Goal: Find specific page/section: Find specific page/section

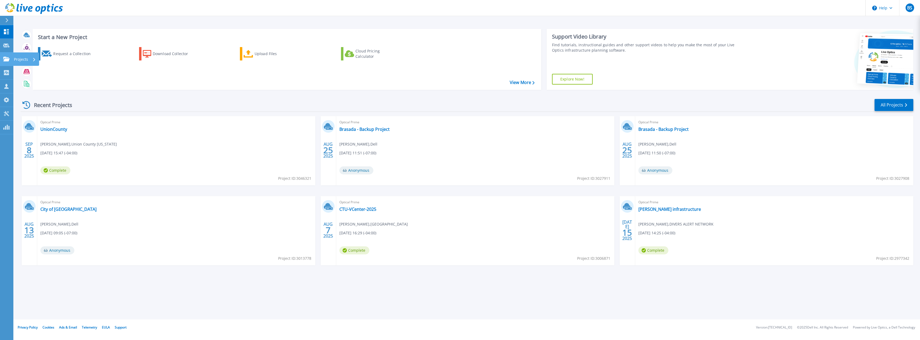
click at [7, 58] on icon at bounding box center [6, 59] width 6 height 5
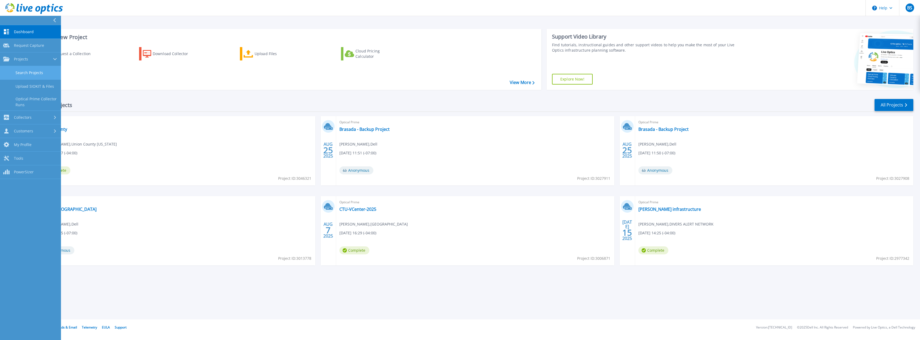
click at [29, 73] on link "Search Projects" at bounding box center [30, 73] width 61 height 14
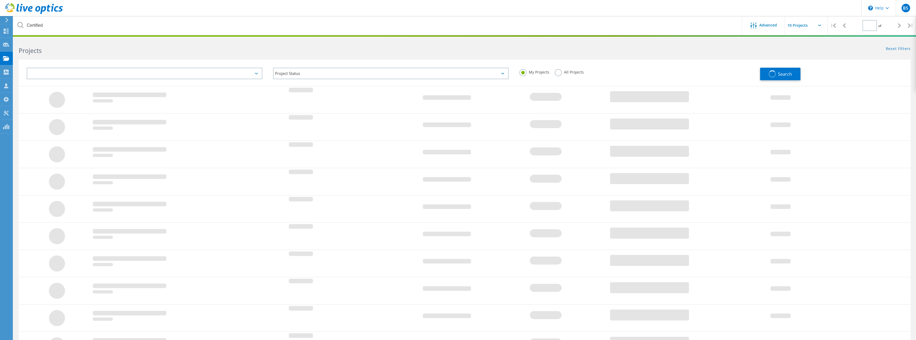
type input "1"
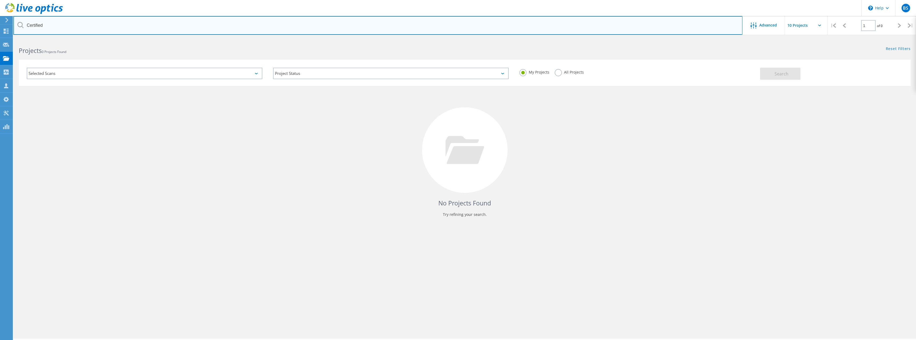
drag, startPoint x: 56, startPoint y: 26, endPoint x: 4, endPoint y: 20, distance: 52.8
click at [4, 39] on div "\n Help Explore Helpful Articles Contact Support BS Partner Team Member Benjami…" at bounding box center [458, 197] width 916 height 316
type input "Alexander"
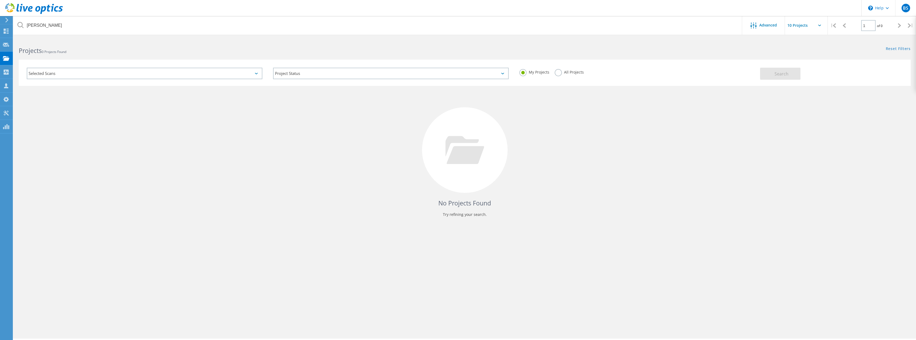
click at [558, 74] on label "All Projects" at bounding box center [569, 71] width 29 height 5
click at [0, 0] on input "All Projects" at bounding box center [0, 0] width 0 height 0
click at [778, 75] on span "Search" at bounding box center [782, 74] width 14 height 6
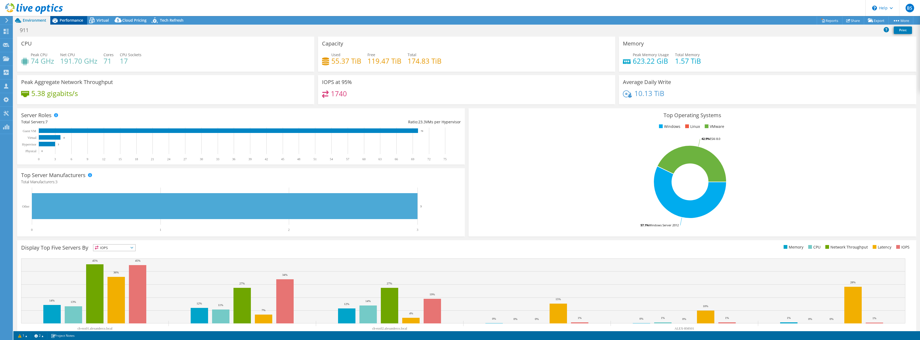
click at [85, 17] on div "Performance" at bounding box center [68, 20] width 37 height 9
select select "USD"
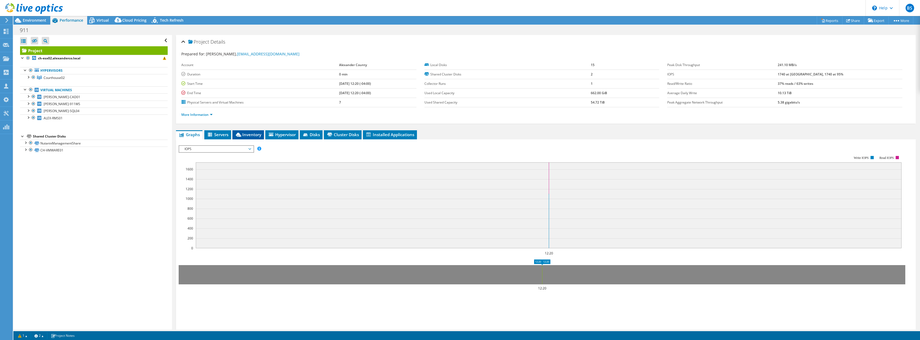
click at [247, 133] on span "Inventory" at bounding box center [248, 134] width 26 height 5
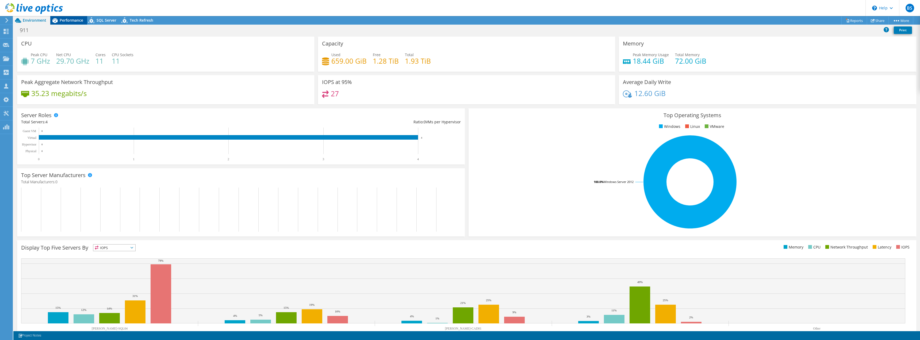
click at [78, 19] on span "Performance" at bounding box center [72, 20] width 24 height 5
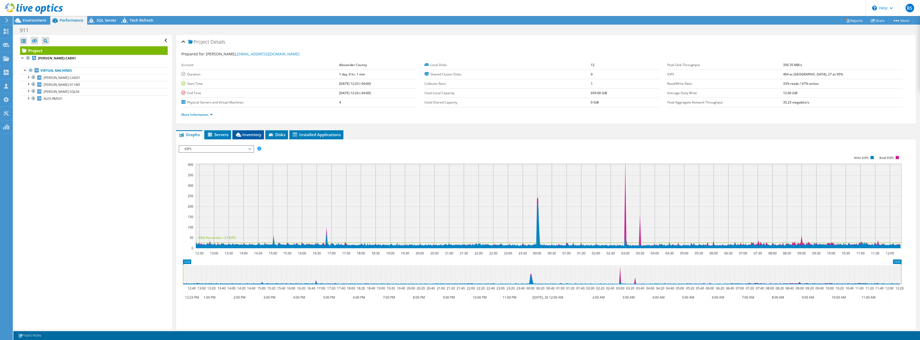
click at [247, 132] on span "Inventory" at bounding box center [248, 134] width 26 height 5
